Goal: Communication & Community: Answer question/provide support

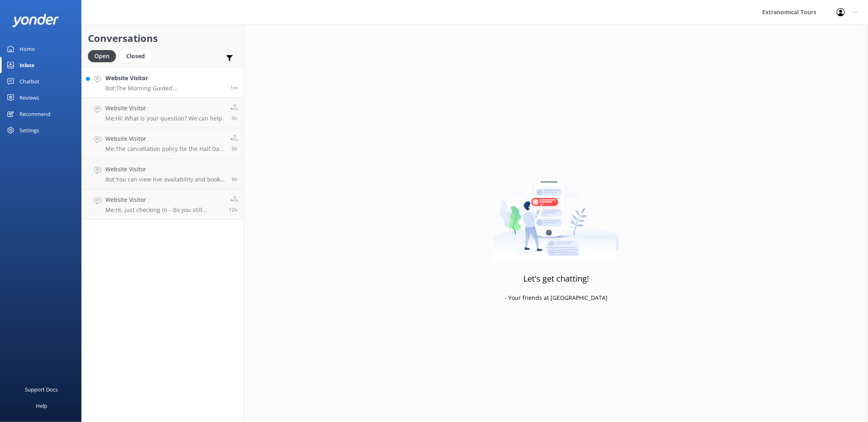
click at [163, 73] on link "Website Visitor Bot: The Morning Guided San Francisco Sightseeing Tour departs …" at bounding box center [163, 82] width 162 height 31
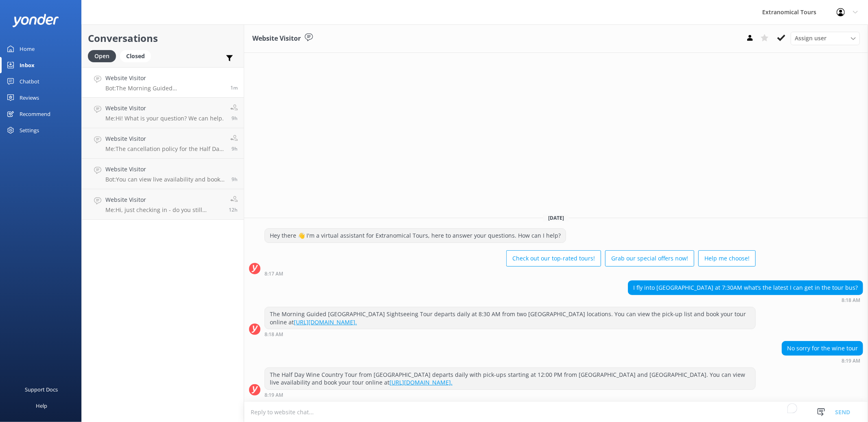
click at [507, 409] on textarea "To enrich screen reader interactions, please activate Accessibility in Grammarl…" at bounding box center [556, 412] width 624 height 20
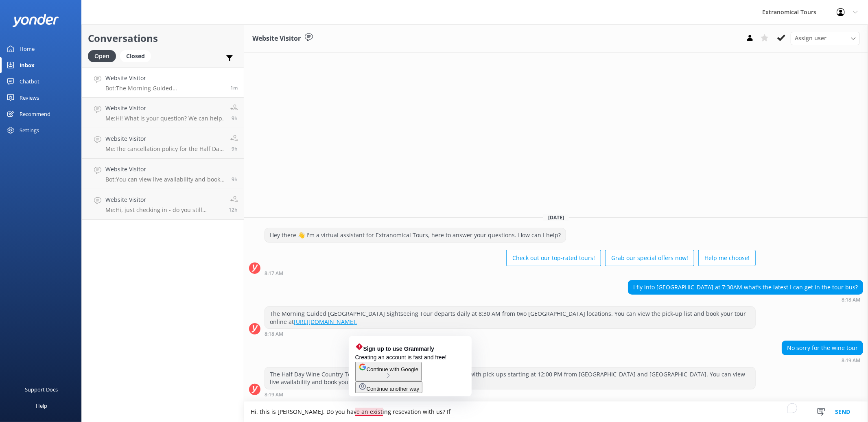
click at [366, 413] on textarea "Hi, this is Sam. Do you have an existing resevation with us? If" at bounding box center [556, 412] width 624 height 20
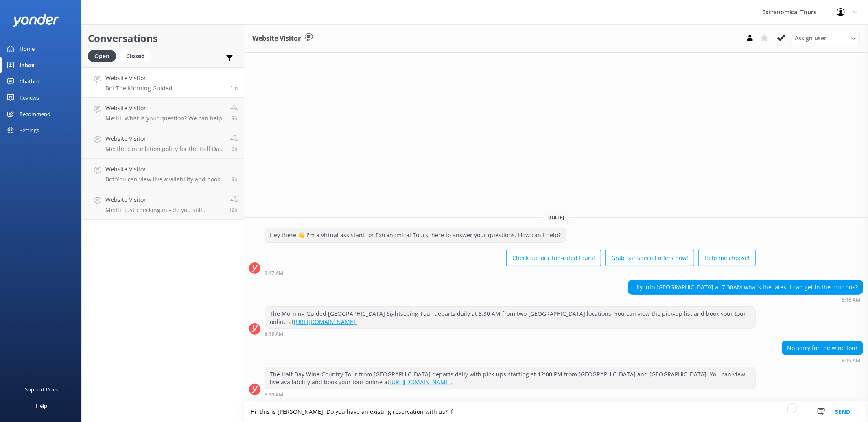
click at [435, 411] on textarea "Hi, this is Sam. Do you have an existing reservation with us? If" at bounding box center [556, 412] width 624 height 20
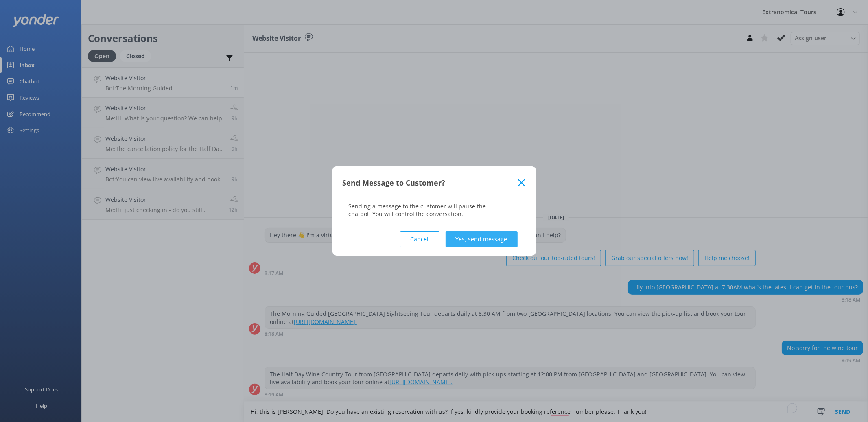
type textarea "Hi, this is Sam. Do you have an existing reservation with us? If yes, kindly pr…"
click at [473, 246] on button "Yes, send message" at bounding box center [481, 239] width 72 height 16
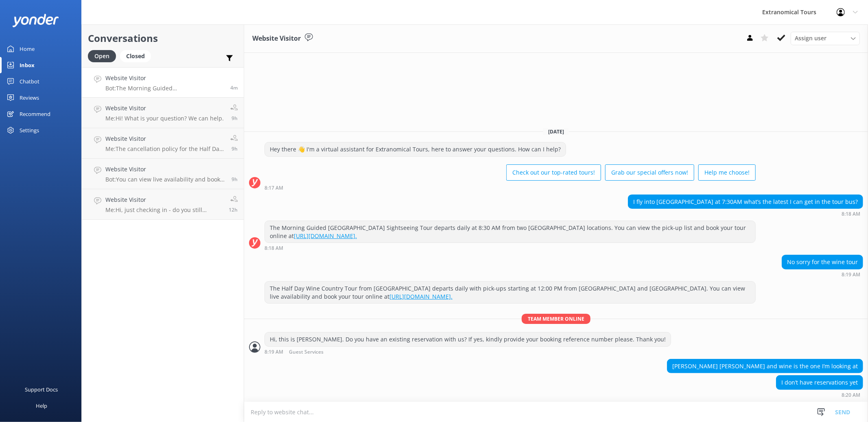
click at [726, 407] on textarea "To enrich screen reader interactions, please activate Accessibility in Grammarl…" at bounding box center [556, 412] width 624 height 20
click at [712, 406] on textarea "To enrich screen reader interactions, please activate Accessibility in Grammarl…" at bounding box center [556, 412] width 624 height 20
click at [433, 413] on textarea "To enrich screen reader interactions, please activate Accessibility in Grammarl…" at bounding box center [556, 412] width 624 height 20
paste textarea "Travelodge by Wyndham San Francisco Bay - 1450 Lombard St 1450 Lombard St., San…"
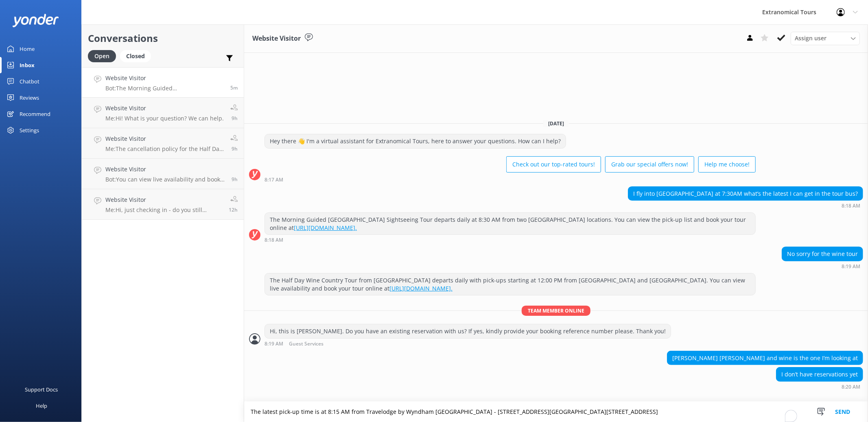
drag, startPoint x: 251, startPoint y: 413, endPoint x: 344, endPoint y: 411, distance: 92.8
click at [344, 411] on textarea "The latest pick-up time is at 8:15 AM from Travelodge by Wyndham San Francisco …" at bounding box center [556, 412] width 624 height 20
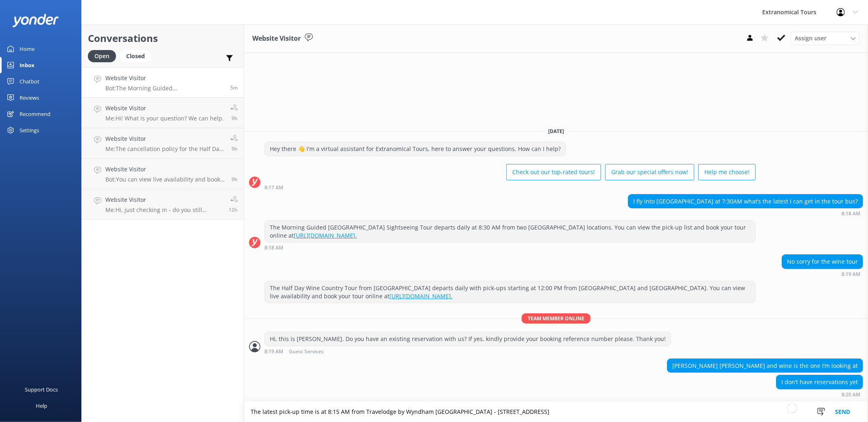
type textarea "The latest pick-up time is at 8:15 AM from Travelodge by Wyndham San Francisco …"
